Goal: Transaction & Acquisition: Purchase product/service

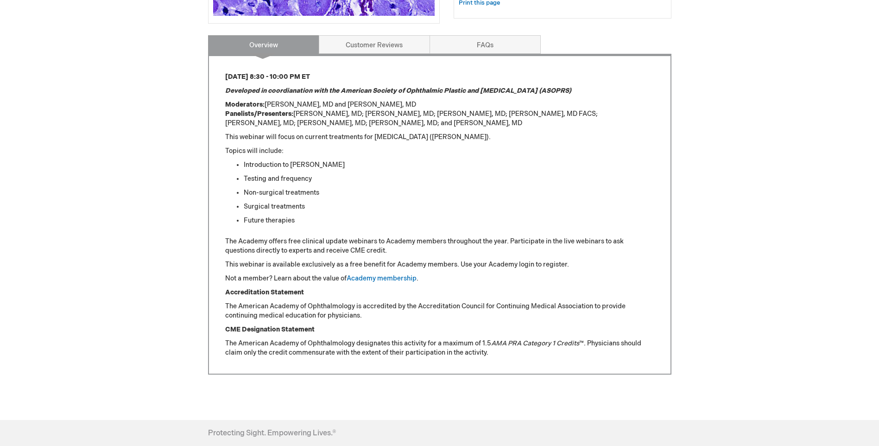
scroll to position [124, 0]
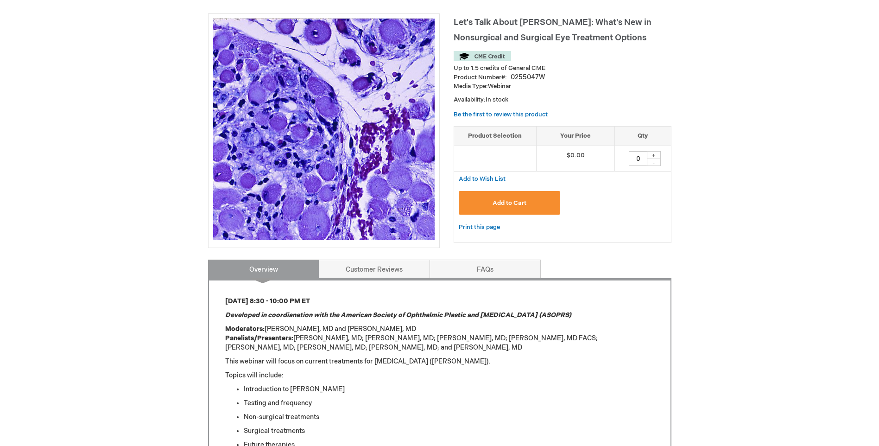
click at [506, 205] on span "Add to Cart" at bounding box center [509, 202] width 34 height 7
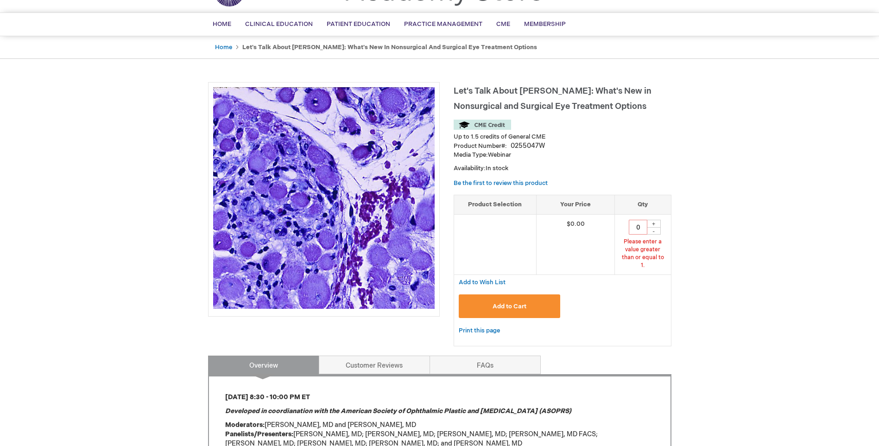
scroll to position [52, 0]
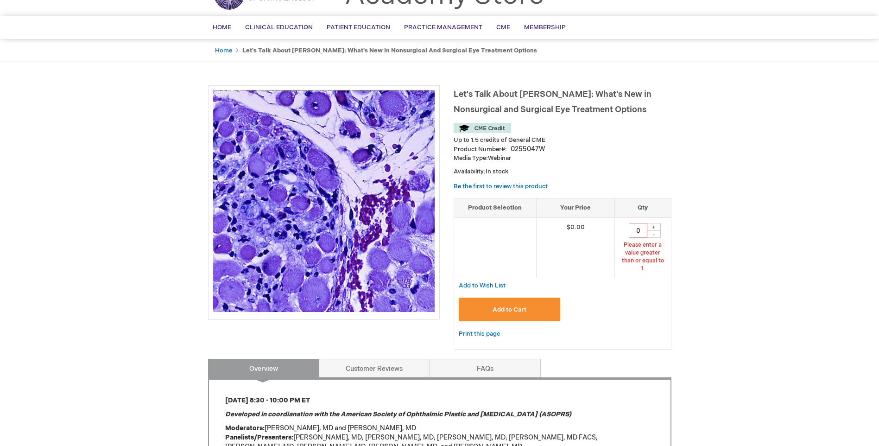
click at [655, 225] on div "+" at bounding box center [654, 227] width 14 height 8
type input "1"
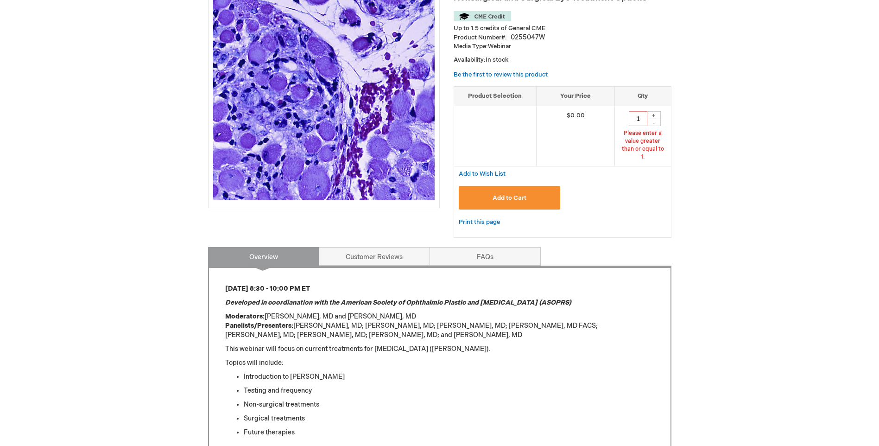
scroll to position [118, 0]
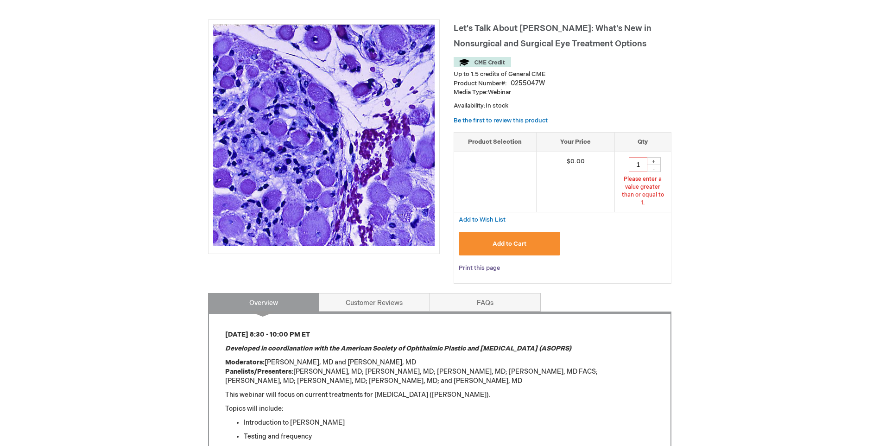
click at [475, 262] on link "Print this page" at bounding box center [479, 268] width 41 height 12
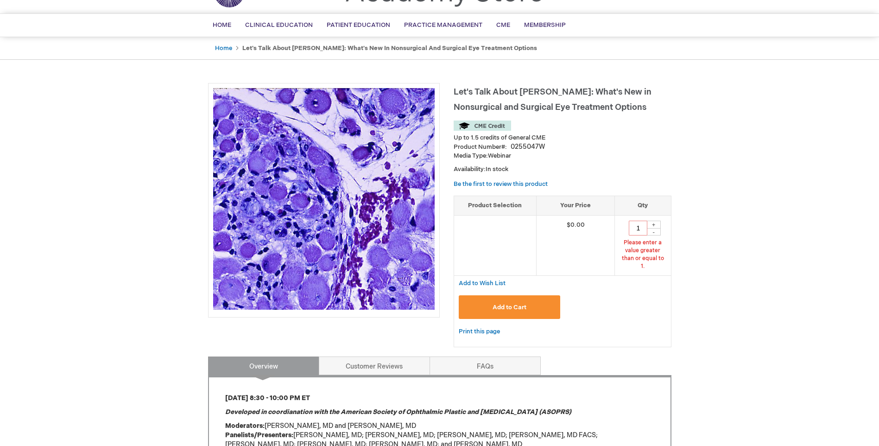
scroll to position [0, 0]
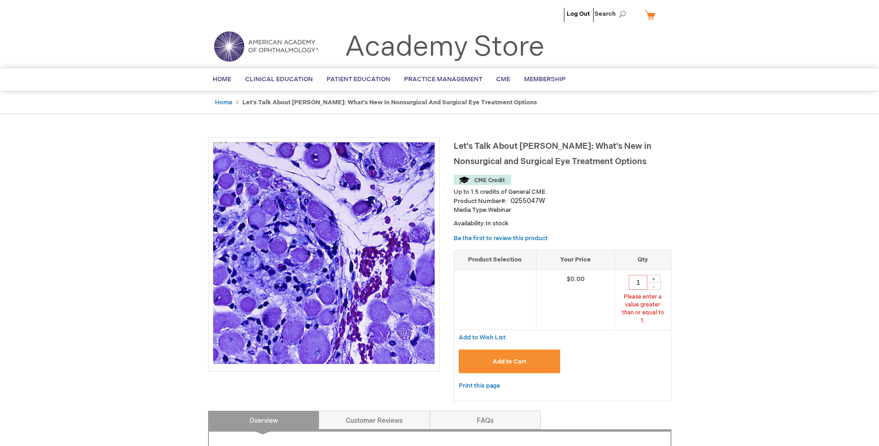
click at [514, 358] on span "Add to Cart" at bounding box center [509, 361] width 34 height 7
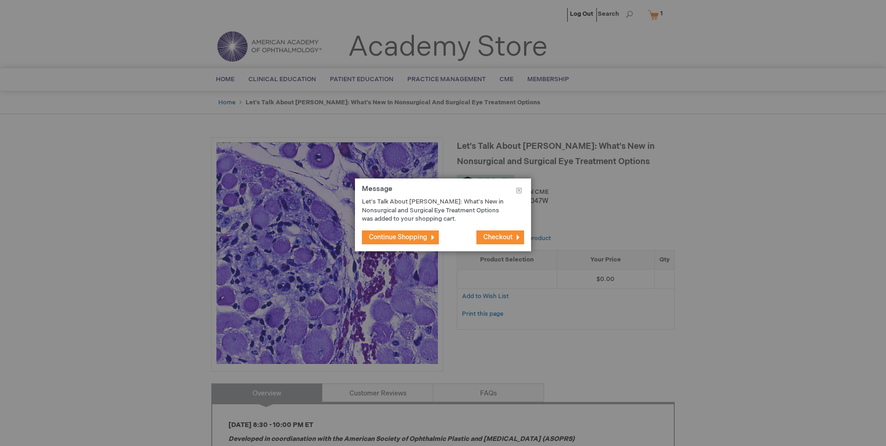
click at [420, 236] on span "Continue Shopping" at bounding box center [398, 237] width 58 height 8
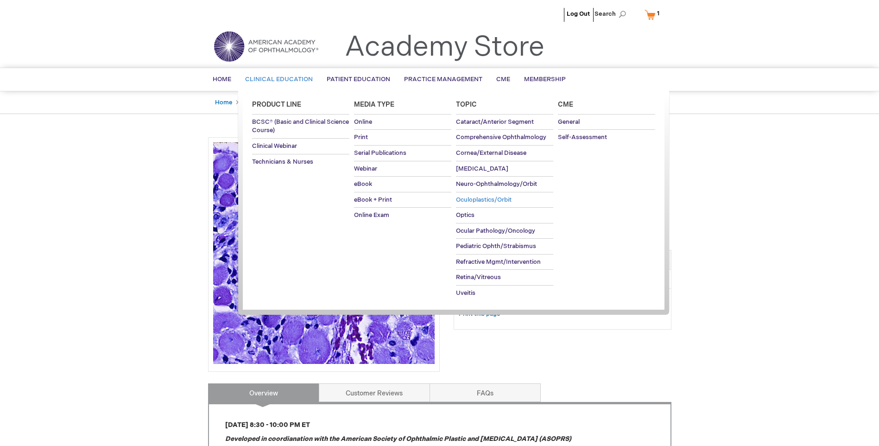
click at [513, 199] on link "Oculoplastics/Orbit" at bounding box center [504, 199] width 97 height 15
click at [284, 147] on span "Clinical Webinar" at bounding box center [274, 145] width 45 height 7
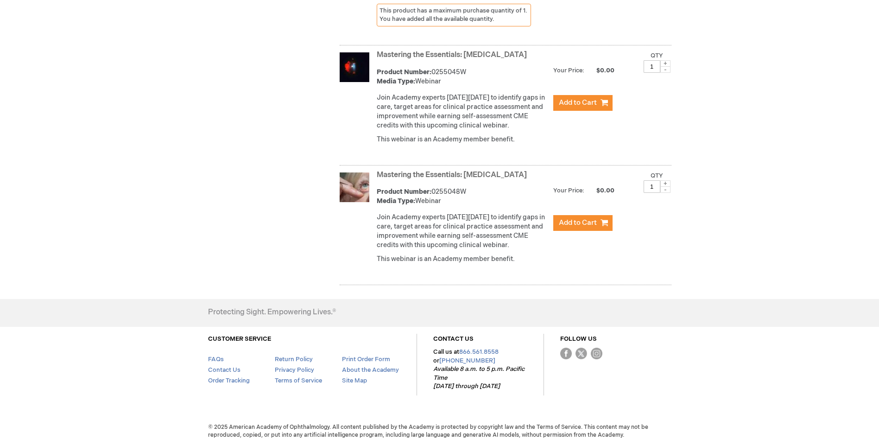
scroll to position [417, 0]
click at [416, 170] on link "Mastering the Essentials: Oculoplastics" at bounding box center [452, 174] width 150 height 9
click at [457, 170] on link "Mastering the Essentials: [MEDICAL_DATA]" at bounding box center [452, 174] width 150 height 9
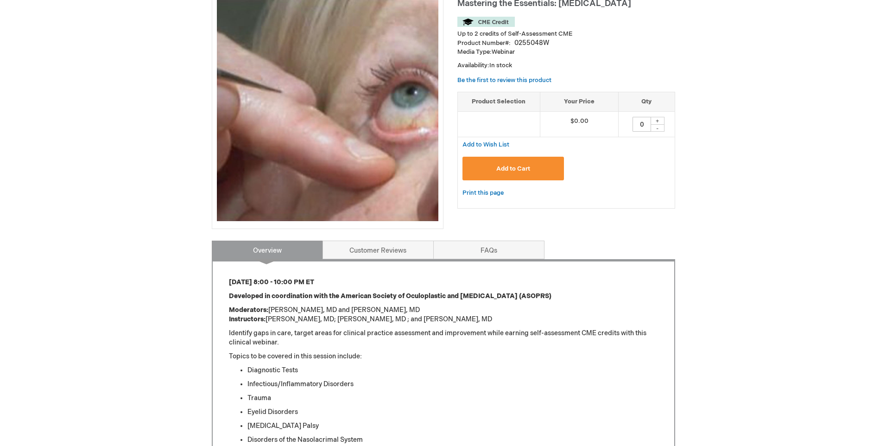
scroll to position [139, 0]
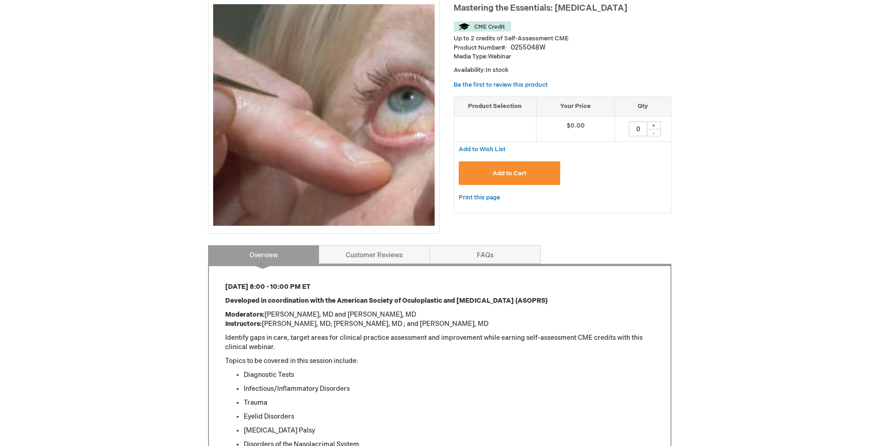
drag, startPoint x: 653, startPoint y: 124, endPoint x: 647, endPoint y: 132, distance: 10.7
click at [653, 124] on div "+" at bounding box center [654, 125] width 14 height 8
type input "1"
click at [515, 171] on span "Add to Cart" at bounding box center [509, 173] width 34 height 7
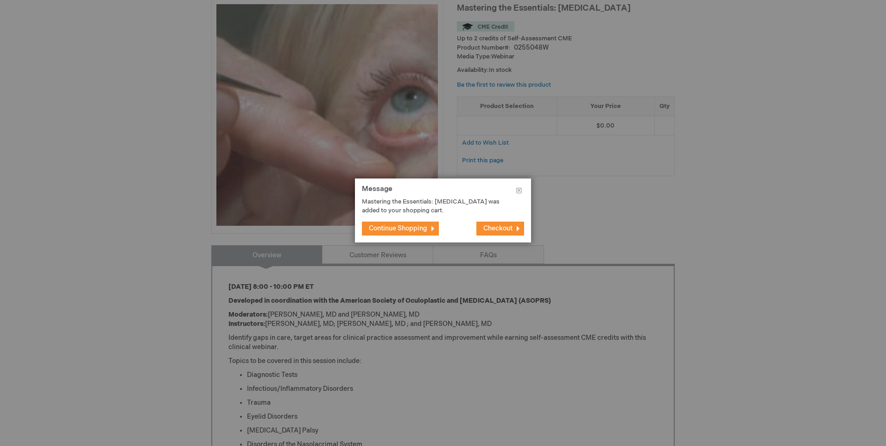
click at [492, 228] on span "Checkout" at bounding box center [497, 228] width 29 height 8
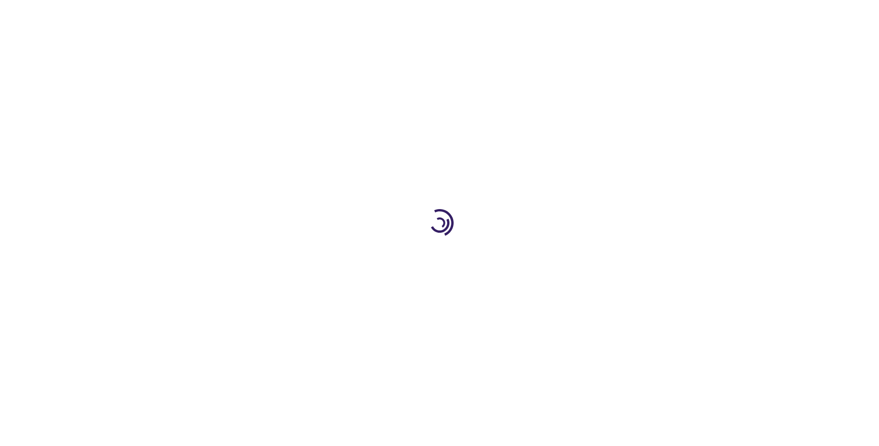
select select "AU"
select select "621"
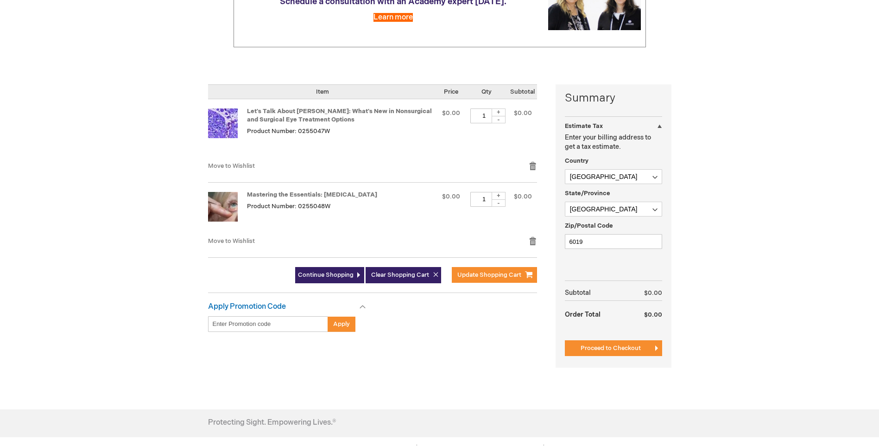
scroll to position [139, 0]
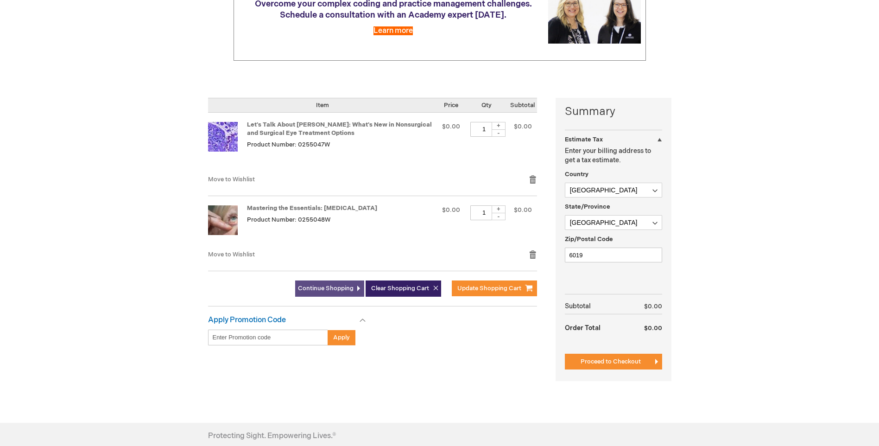
click at [339, 289] on span "Continue Shopping" at bounding box center [326, 287] width 56 height 7
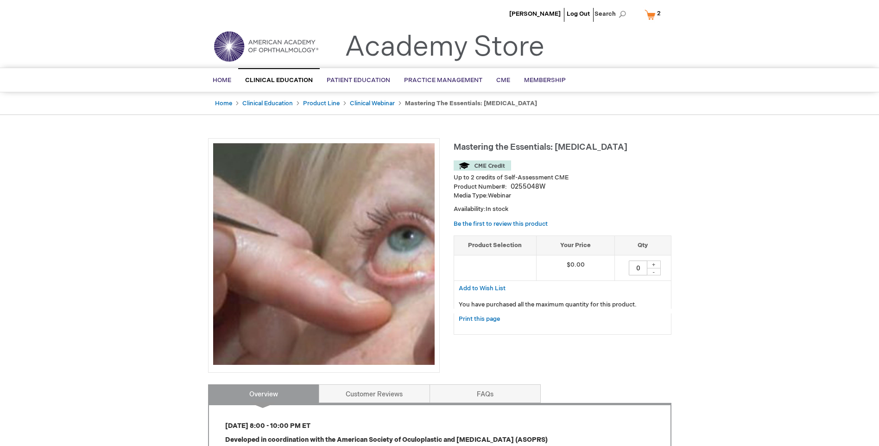
click at [654, 16] on link "My Cart 2 2 items" at bounding box center [654, 14] width 24 height 16
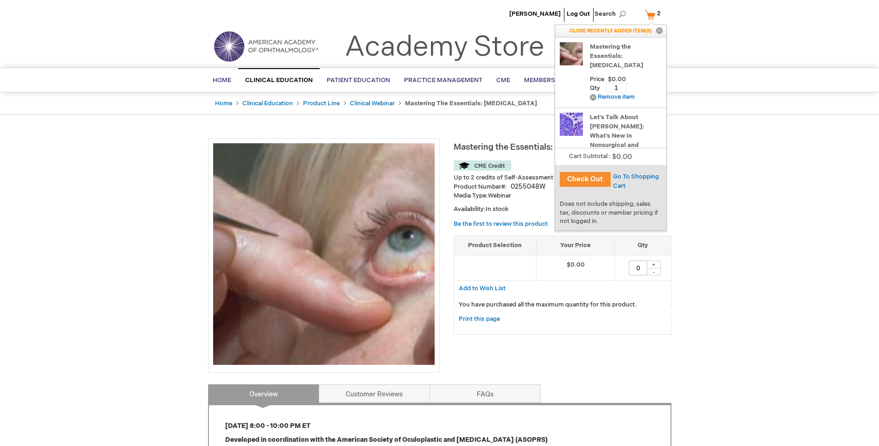
click at [586, 177] on button "Check Out" at bounding box center [585, 179] width 51 height 15
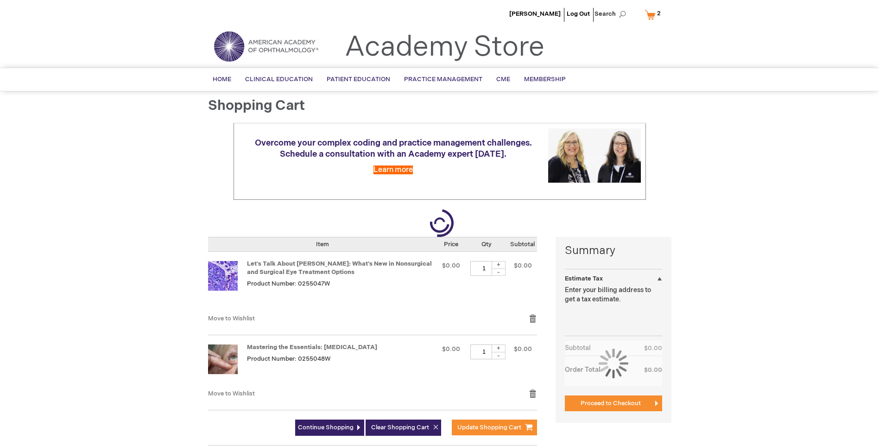
select select "AU"
select select "621"
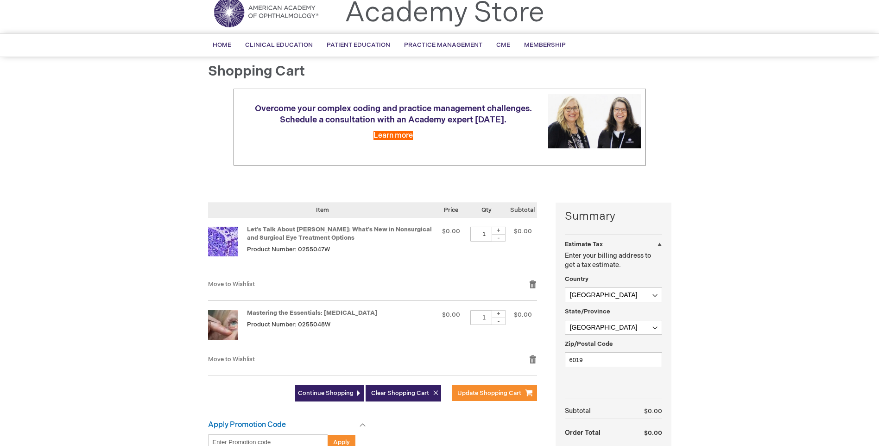
scroll to position [93, 0]
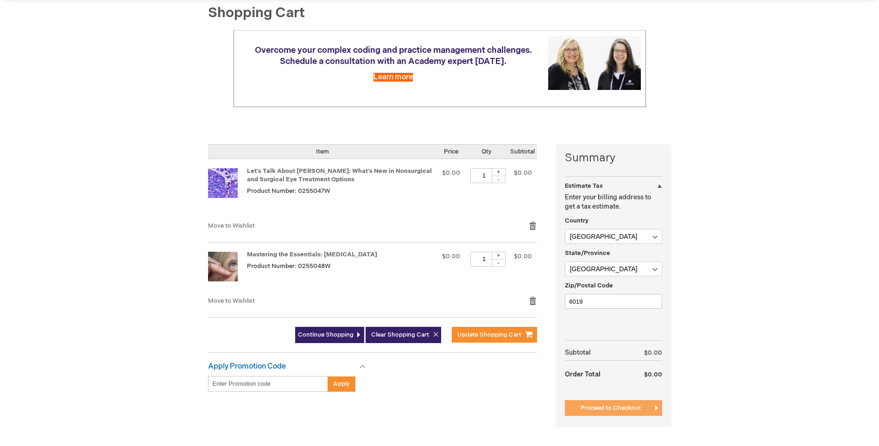
click at [614, 408] on span "Proceed to Checkout" at bounding box center [610, 407] width 60 height 7
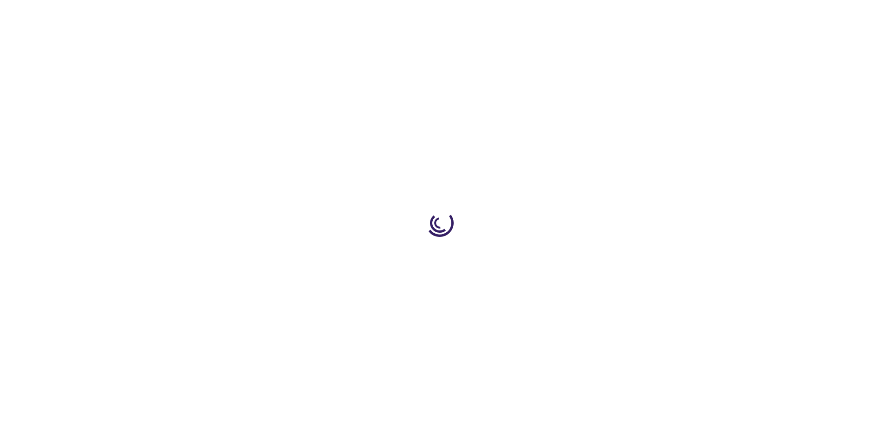
scroll to position [127, 0]
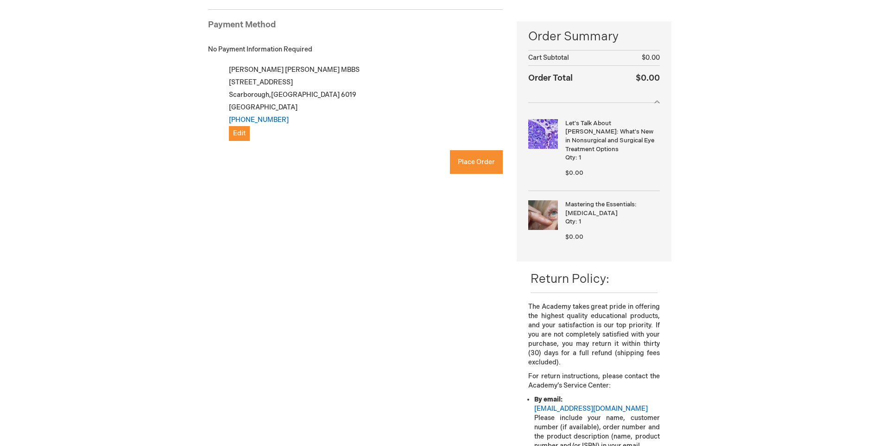
checkbox input "true"
click at [481, 161] on span "Place Order" at bounding box center [476, 162] width 37 height 8
click at [476, 161] on span "Place Order" at bounding box center [476, 162] width 37 height 8
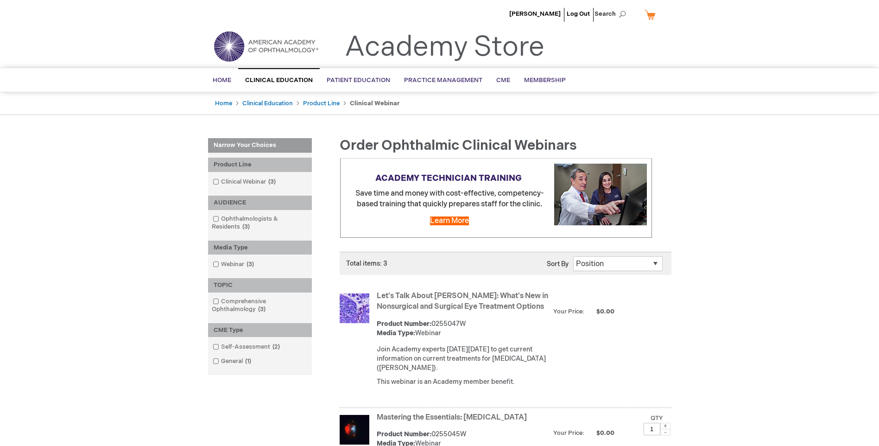
click at [649, 14] on link "My Cart" at bounding box center [653, 14] width 22 height 16
click at [736, 188] on div "[PERSON_NAME] Log Out Search My Cart CLOSE RECENTLY ADDED ITEM(S) Close There a…" at bounding box center [439, 404] width 879 height 808
click at [425, 312] on strong "Let's Talk About [PERSON_NAME]: What's New in Nonsurgical and Surgical Eye Trea…" at bounding box center [463, 301] width 172 height 21
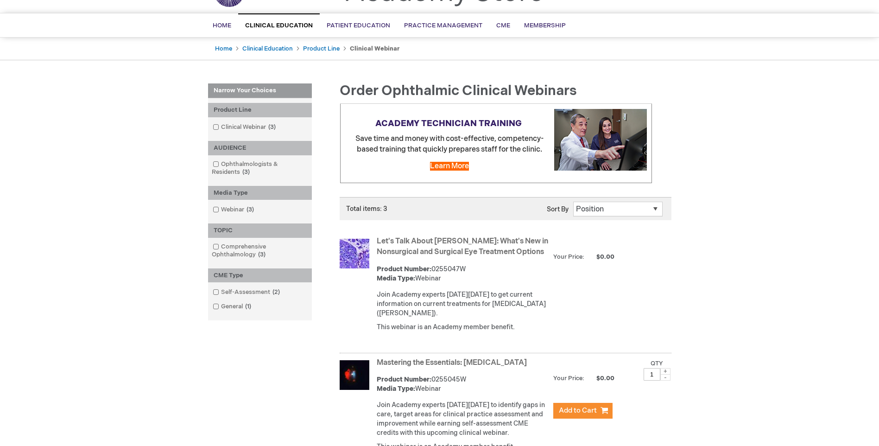
scroll to position [139, 0]
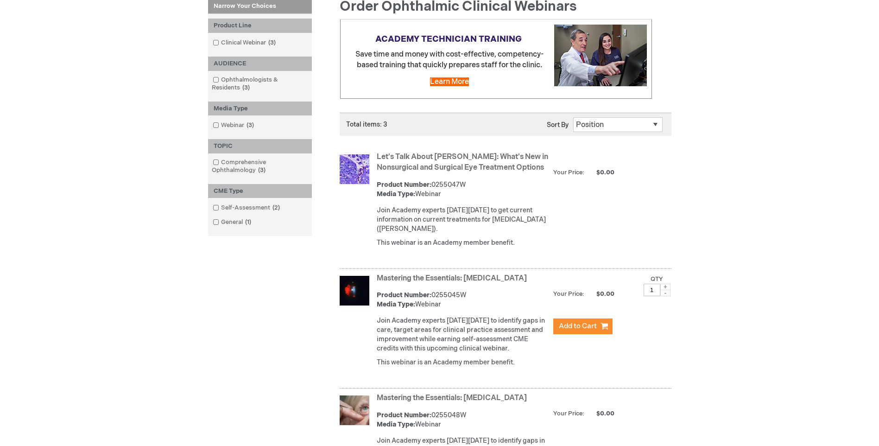
click at [404, 154] on link "Let's Talk About [PERSON_NAME]: What's New in Nonsurgical and Surgical Eye Trea…" at bounding box center [462, 161] width 171 height 19
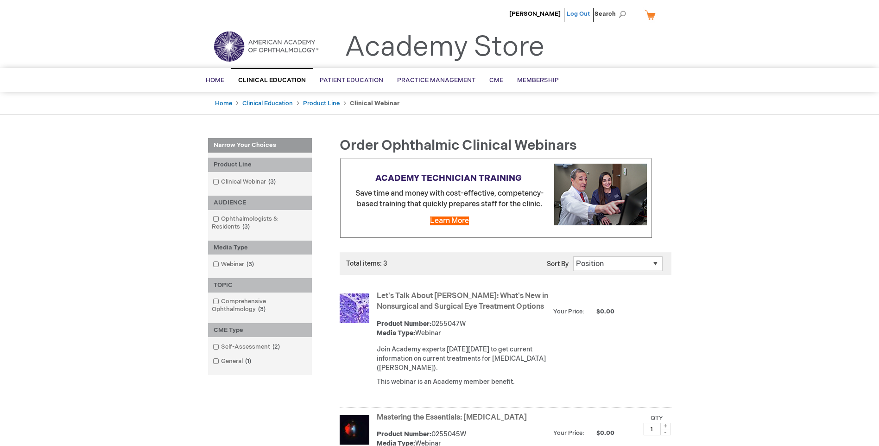
click at [579, 15] on link "Log Out" at bounding box center [577, 13] width 23 height 7
